Goal: Task Accomplishment & Management: Use online tool/utility

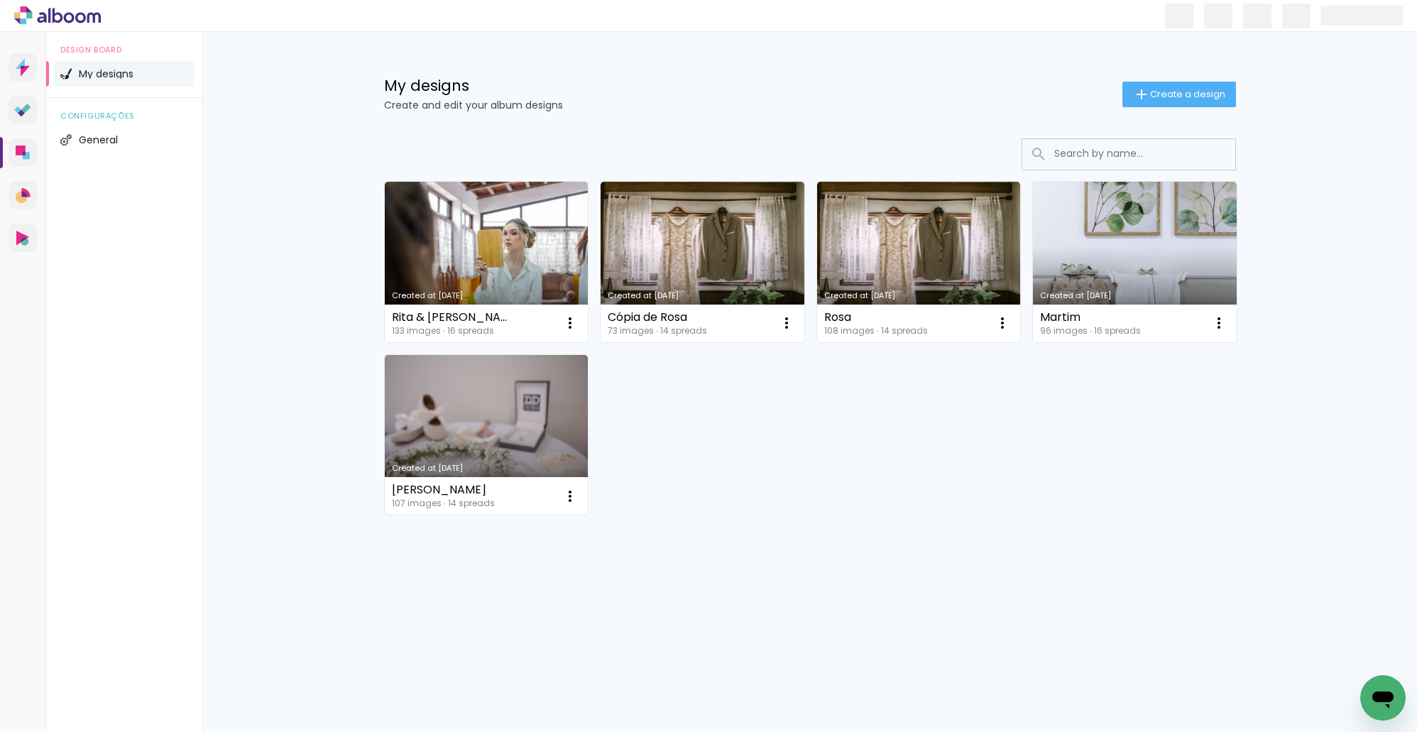
click at [489, 241] on link "Created at [DATE]" at bounding box center [487, 262] width 204 height 160
